Goal: Check status

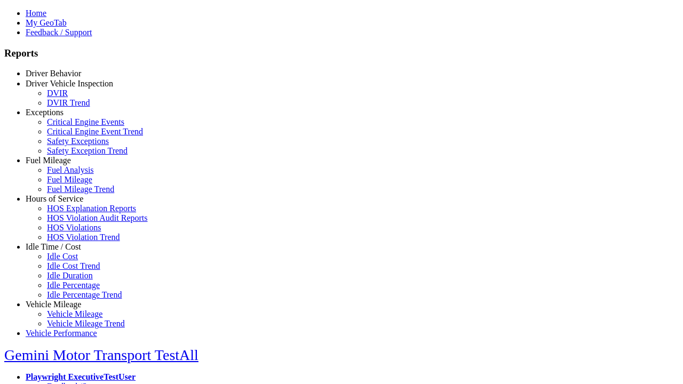
select select "**"
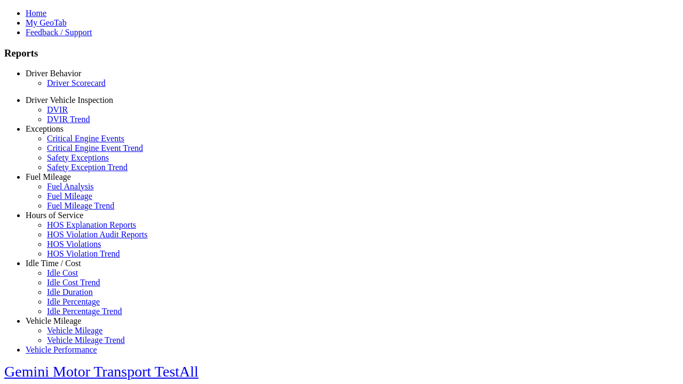
scroll to position [223, 0]
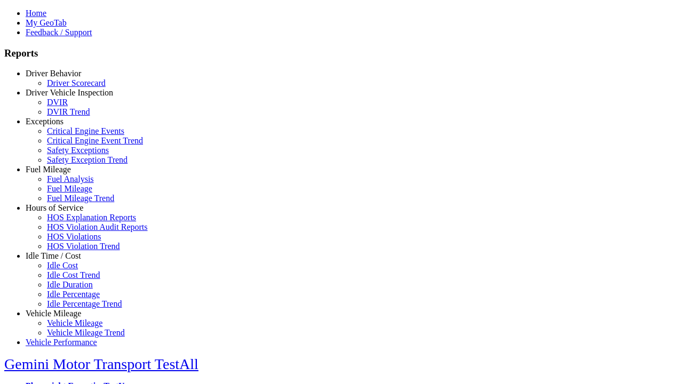
type input "*********"
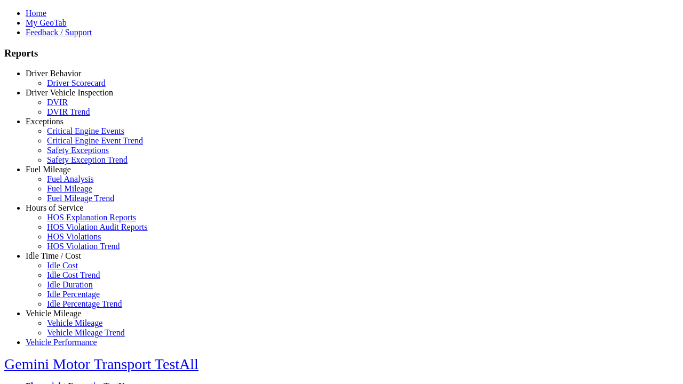
select select
